Goal: Transaction & Acquisition: Obtain resource

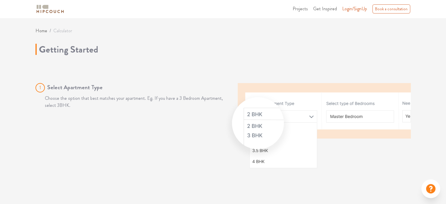
click at [47, 10] on img at bounding box center [49, 9] width 29 height 10
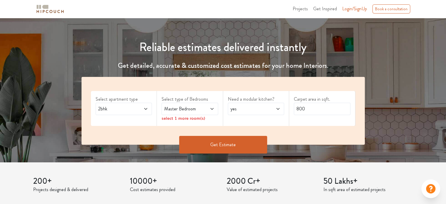
scroll to position [49, 0]
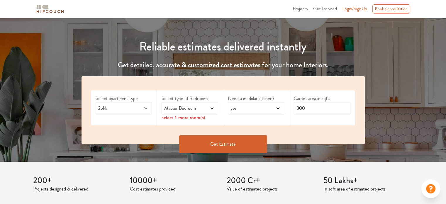
click at [228, 148] on button "Get Estimate" at bounding box center [223, 144] width 88 height 18
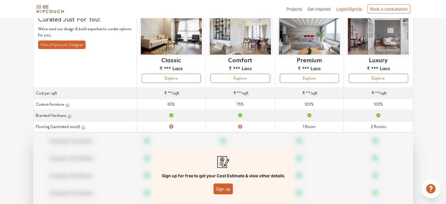
scroll to position [49, 0]
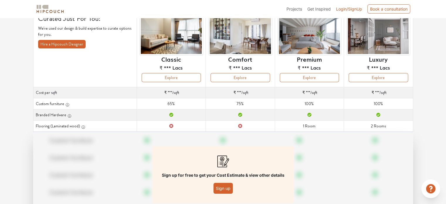
click at [223, 187] on button "Sign up" at bounding box center [222, 188] width 19 height 11
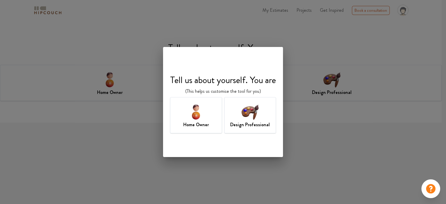
click at [250, 113] on img at bounding box center [249, 111] width 19 height 19
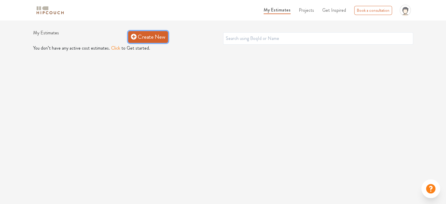
click at [135, 39] on icon at bounding box center [134, 37] width 6 height 6
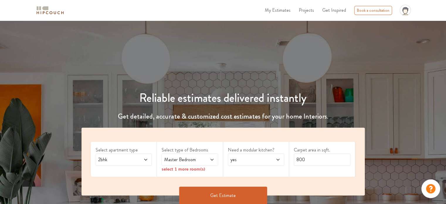
click at [215, 193] on button "Get Estimate" at bounding box center [223, 195] width 88 height 18
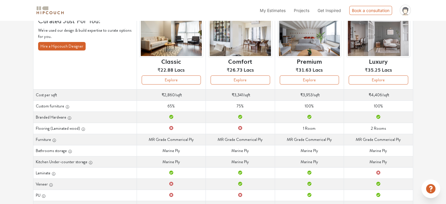
scroll to position [49, 0]
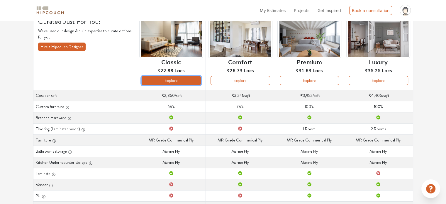
click at [168, 81] on button "Explore" at bounding box center [171, 80] width 59 height 9
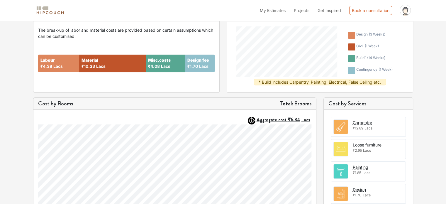
scroll to position [147, 0]
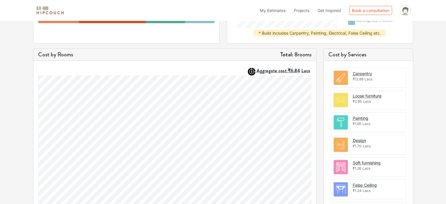
click at [342, 75] on img at bounding box center [341, 78] width 14 height 14
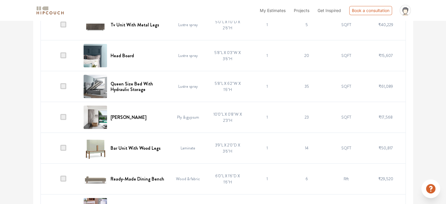
scroll to position [1101, 0]
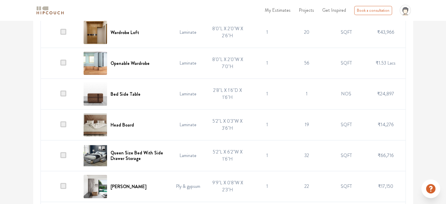
scroll to position [473, 0]
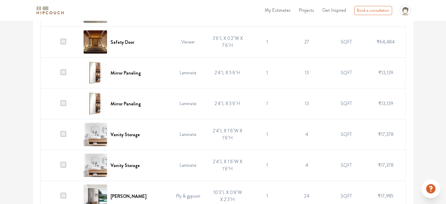
click at [308, 10] on span "Projects" at bounding box center [306, 10] width 15 height 7
click at [276, 6] on ul "My Estimates Projects Get Inspired Book a consultation profile pic Upload Boq L…" at bounding box center [337, 10] width 151 height 16
click at [279, 11] on span "My Estimates" at bounding box center [278, 10] width 26 height 7
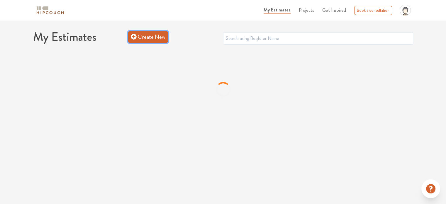
click at [135, 35] on icon at bounding box center [134, 37] width 6 height 6
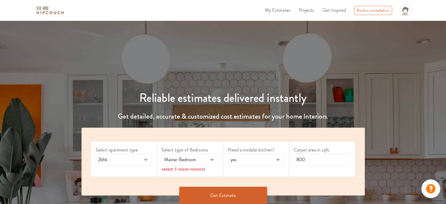
click at [178, 153] on div "Master Bedroom" at bounding box center [190, 159] width 57 height 12
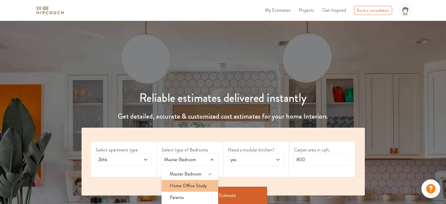
click at [174, 187] on span "Home Office Study" at bounding box center [188, 185] width 37 height 7
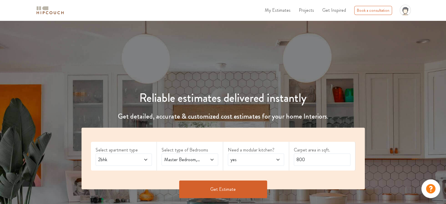
click at [254, 158] on span "yes" at bounding box center [248, 159] width 38 height 7
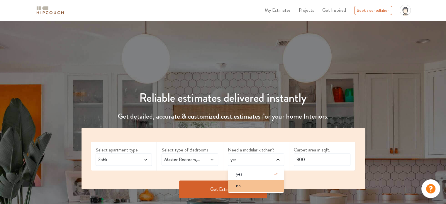
click at [247, 185] on div "no" at bounding box center [257, 185] width 53 height 7
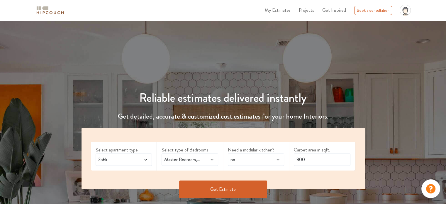
click at [234, 191] on button "Get Estimate" at bounding box center [223, 189] width 88 height 18
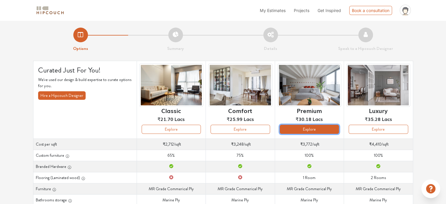
click at [317, 130] on button "Explore" at bounding box center [309, 129] width 59 height 9
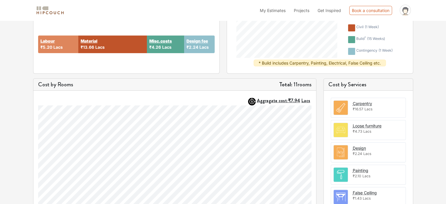
scroll to position [147, 0]
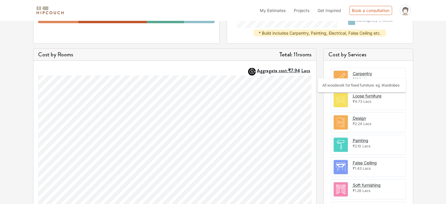
click at [367, 75] on div "Carpentry" at bounding box center [362, 73] width 19 height 6
